Goal: Task Accomplishment & Management: Use online tool/utility

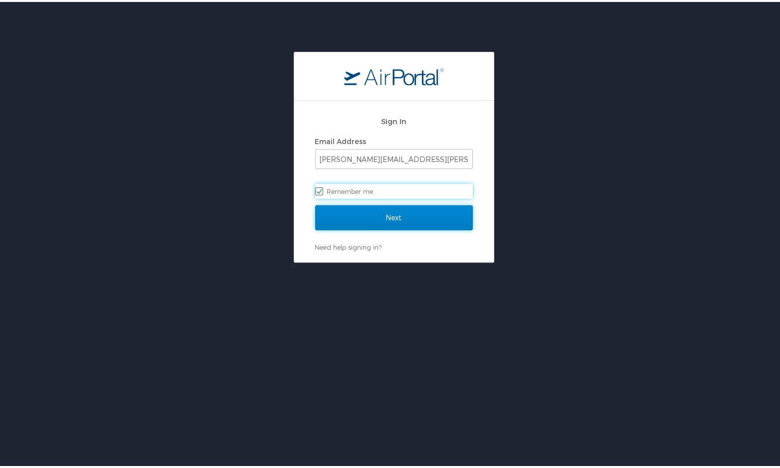
click at [390, 211] on input "Next" at bounding box center [394, 216] width 158 height 25
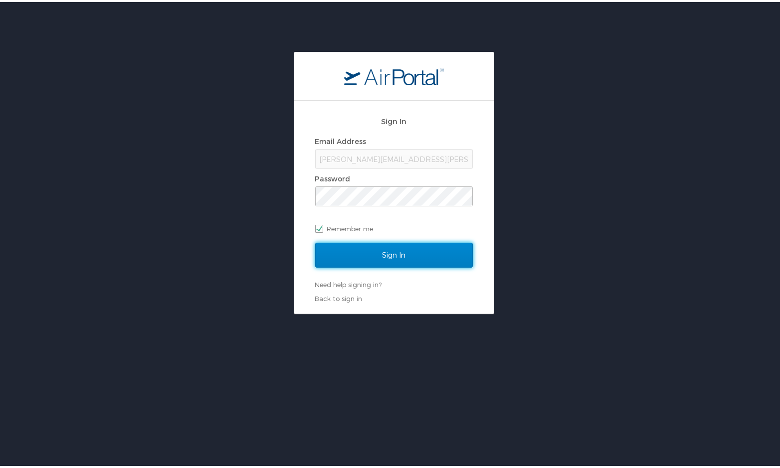
click at [406, 250] on input "Sign In" at bounding box center [394, 253] width 158 height 25
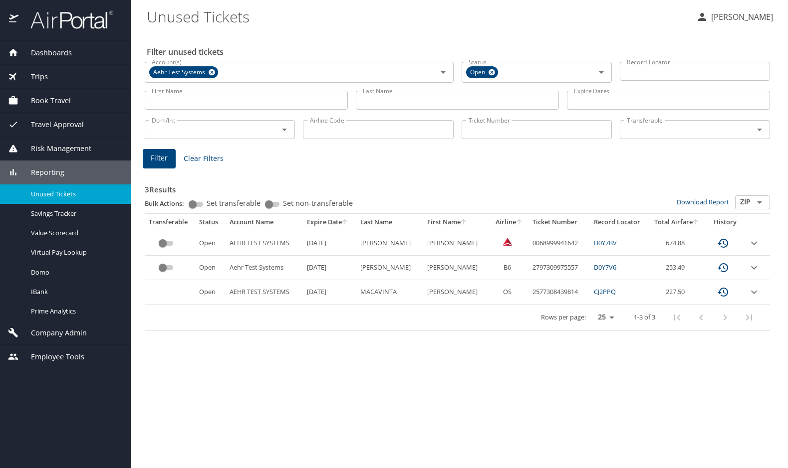
click at [56, 51] on span "Dashboards" at bounding box center [44, 52] width 53 height 11
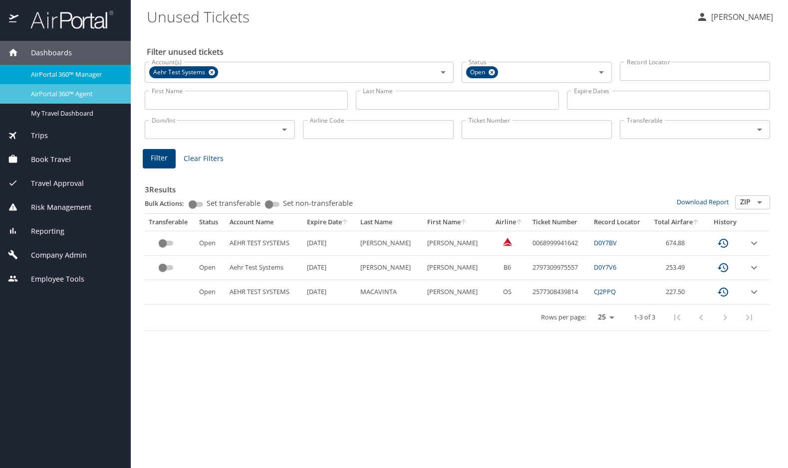
click at [65, 91] on span "AirPortal 360™ Agent" at bounding box center [75, 93] width 88 height 9
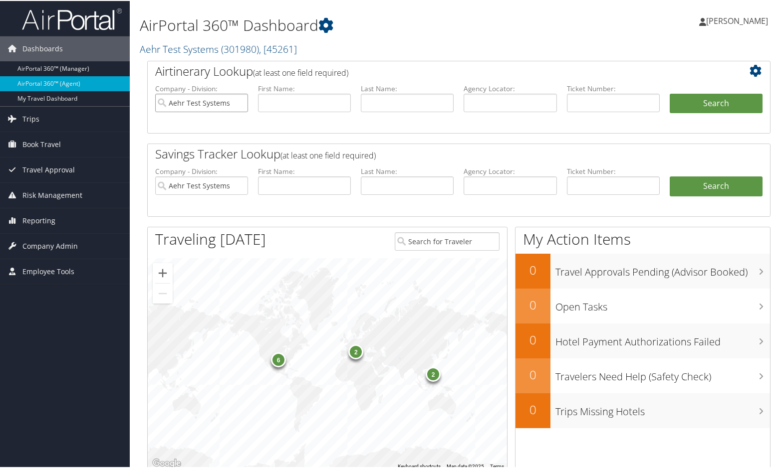
click at [239, 102] on input "Aehr Test Systems" at bounding box center [201, 102] width 93 height 18
click at [483, 100] on input "text" at bounding box center [509, 102] width 93 height 18
paste input "CNN72F"
type input "CNN72F"
click at [697, 105] on button "Search" at bounding box center [715, 103] width 93 height 20
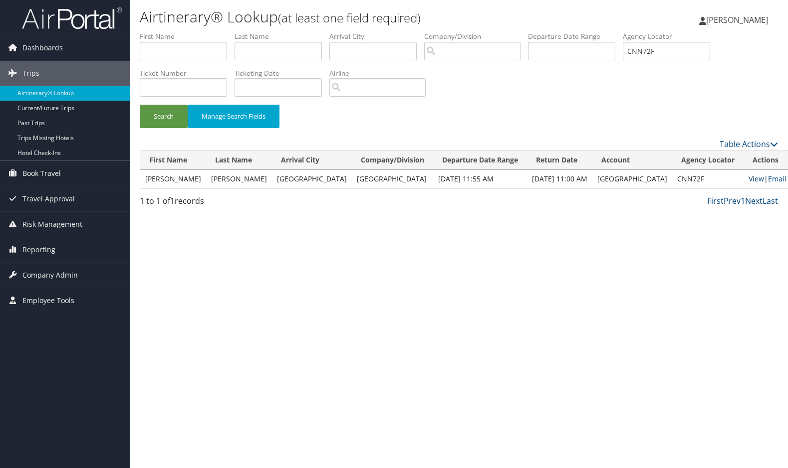
click at [748, 178] on link "View" at bounding box center [755, 178] width 15 height 9
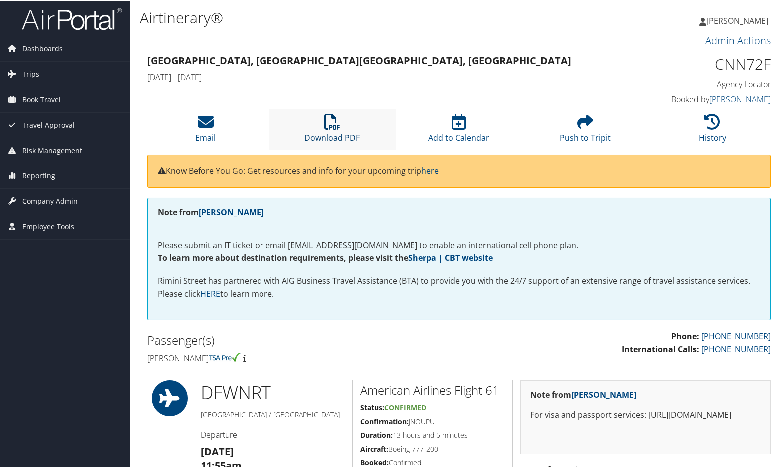
click at [330, 121] on icon at bounding box center [332, 121] width 16 height 16
